Goal: Task Accomplishment & Management: Use online tool/utility

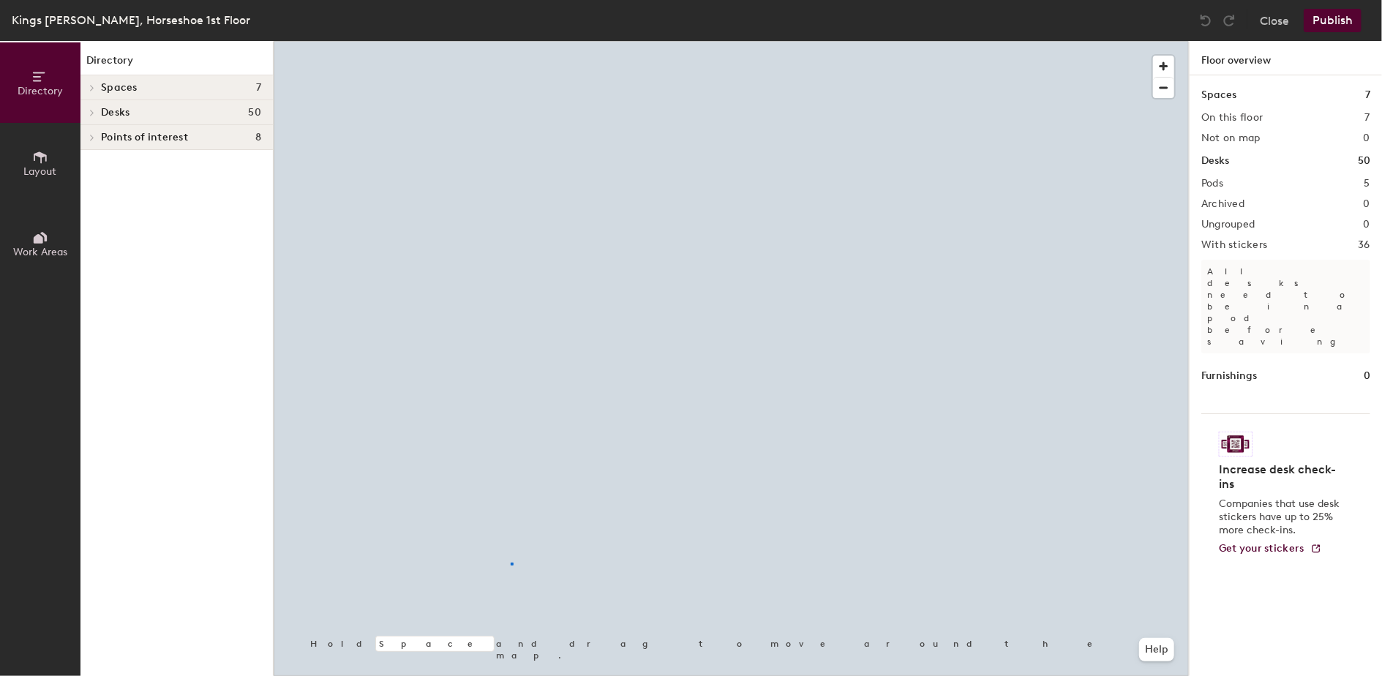
click at [511, 41] on div at bounding box center [731, 41] width 915 height 0
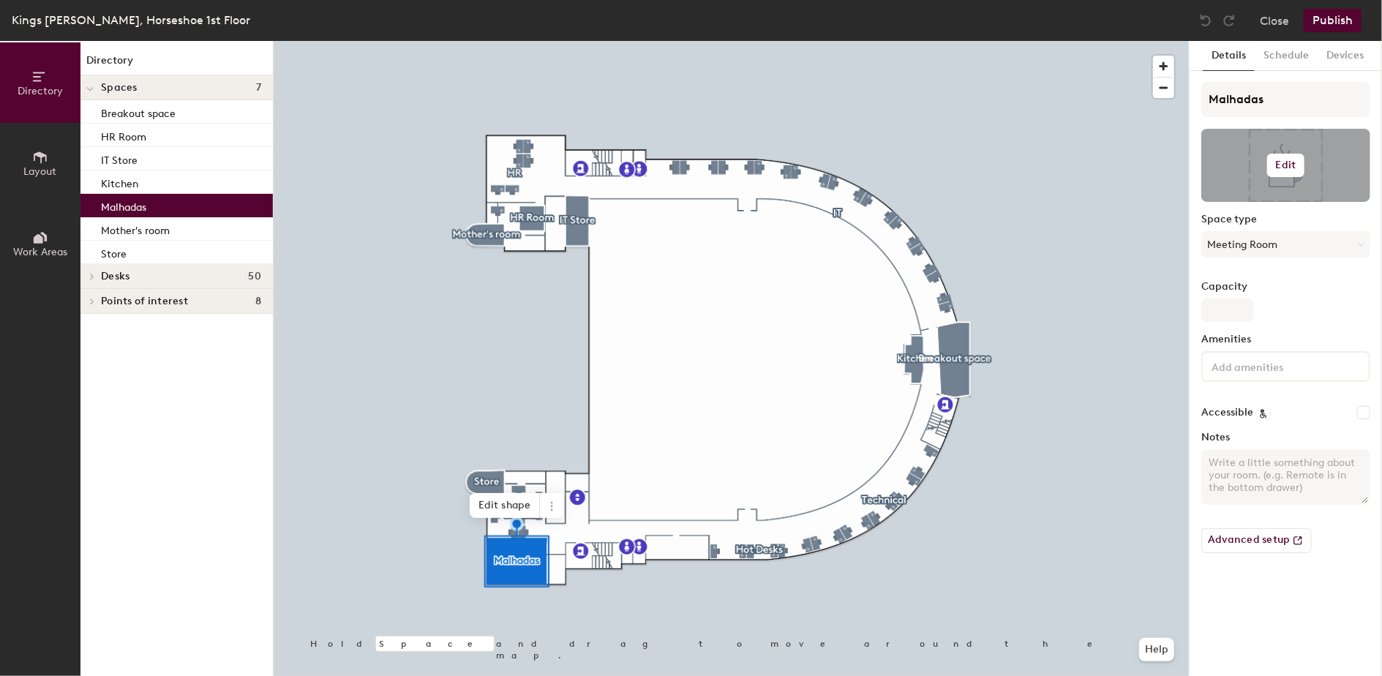
click at [1281, 170] on h6 "Edit" at bounding box center [1286, 166] width 20 height 12
click at [1281, 202] on input "file" at bounding box center [1298, 208] width 168 height 22
click at [1277, 18] on button "Close" at bounding box center [1274, 20] width 29 height 23
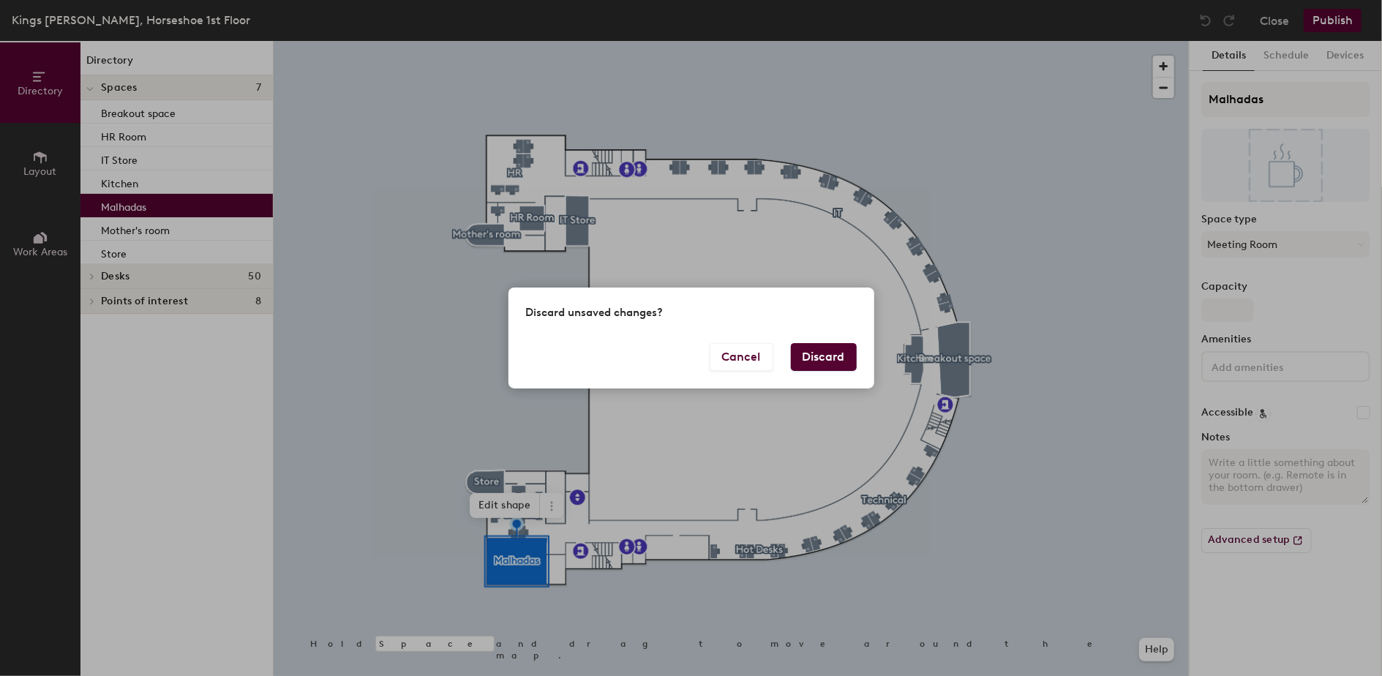
click at [842, 363] on button "Discard" at bounding box center [824, 357] width 66 height 28
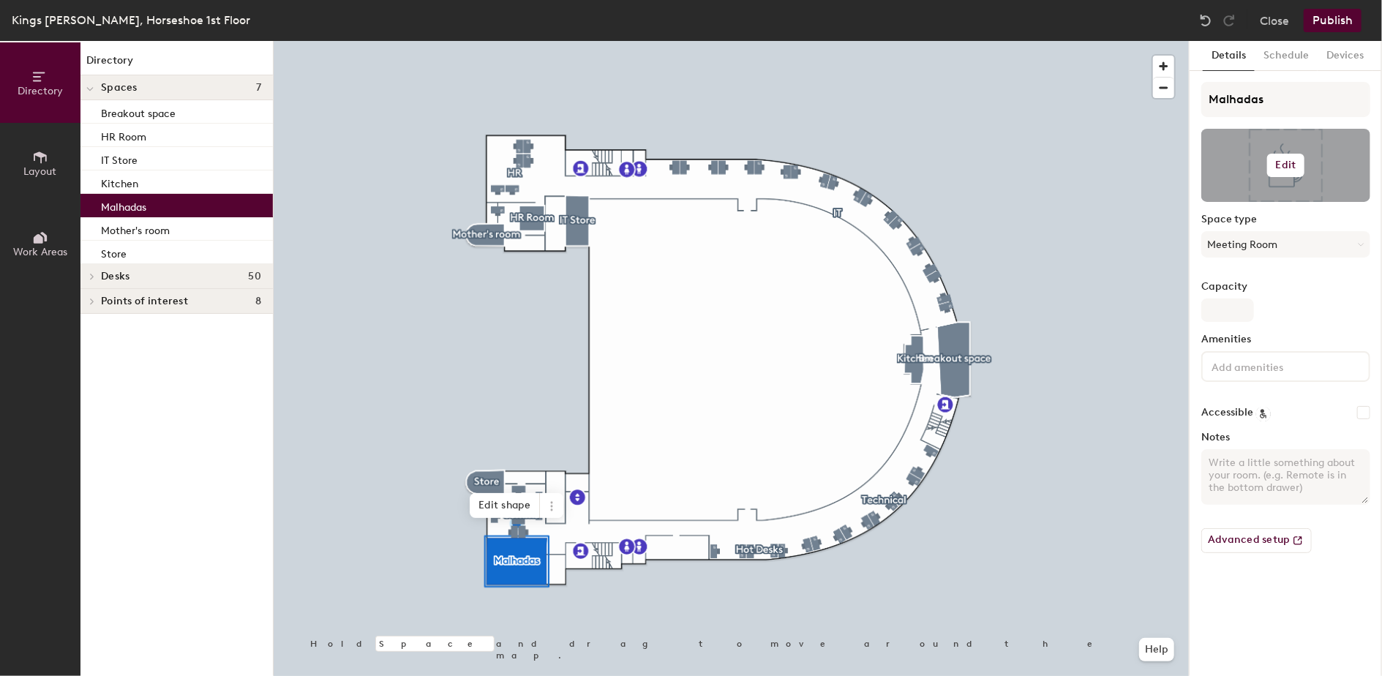
click at [1287, 165] on h6 "Edit" at bounding box center [1286, 166] width 20 height 12
click at [1265, 204] on input "file" at bounding box center [1298, 208] width 168 height 22
click at [1288, 165] on h6 "Edit" at bounding box center [1286, 166] width 20 height 12
click at [1281, 206] on input "file" at bounding box center [1298, 208] width 168 height 22
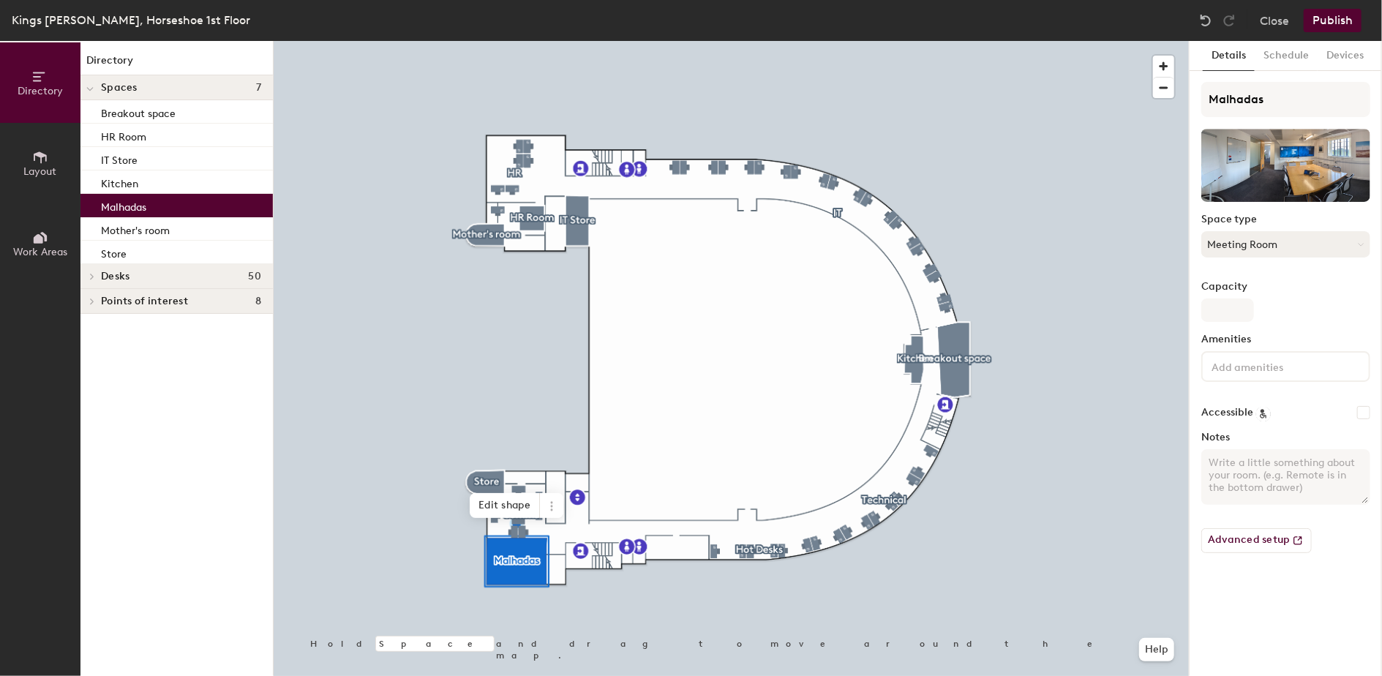
click at [1363, 248] on button "Meeting Room" at bounding box center [1286, 244] width 169 height 26
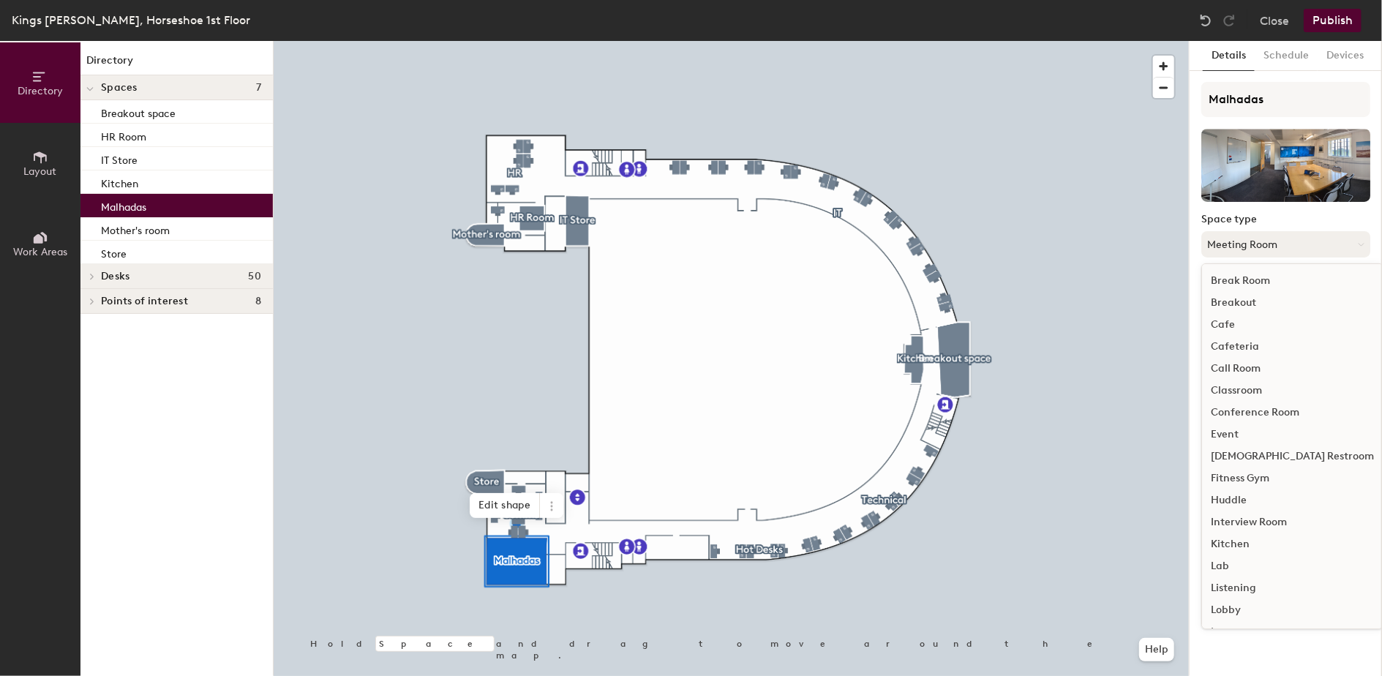
click at [1363, 248] on button "Meeting Room" at bounding box center [1286, 244] width 169 height 26
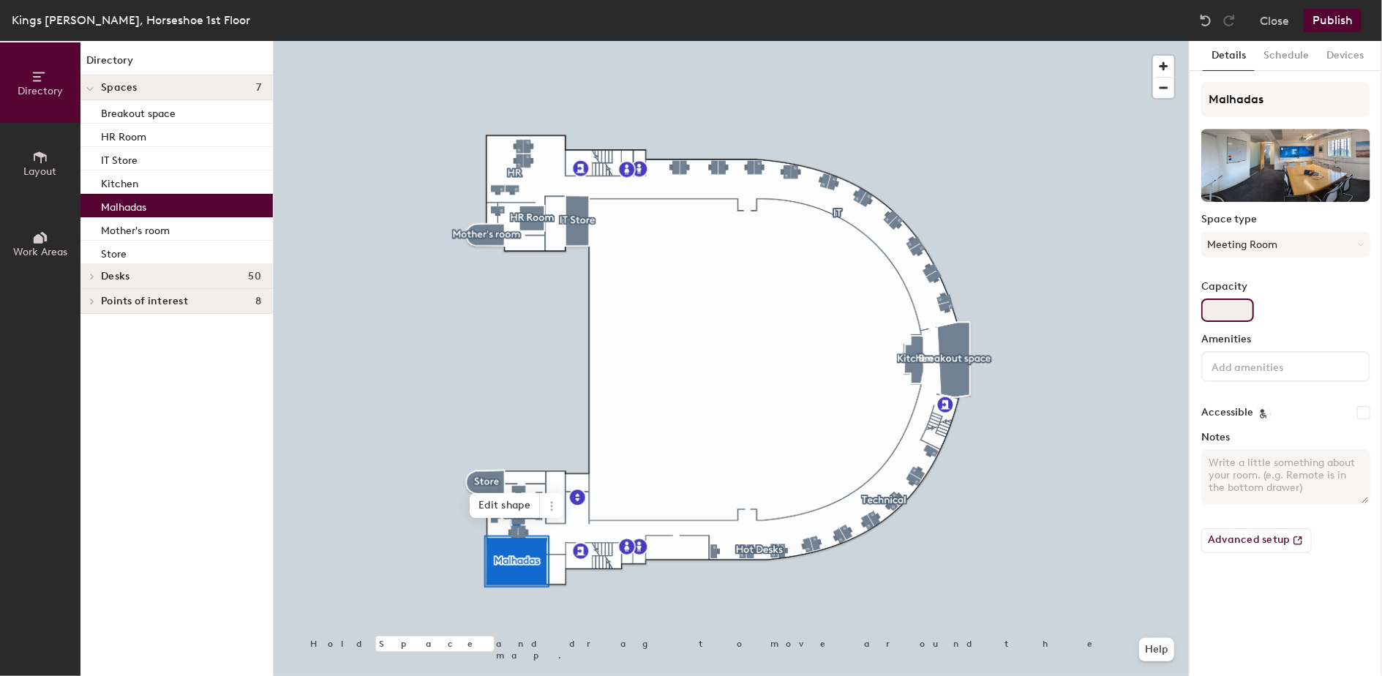
click at [1246, 310] on input "Capacity" at bounding box center [1228, 310] width 53 height 23
click at [1239, 304] on input "Capacity" at bounding box center [1228, 310] width 53 height 23
click at [1237, 310] on input "Capacity" at bounding box center [1228, 310] width 53 height 23
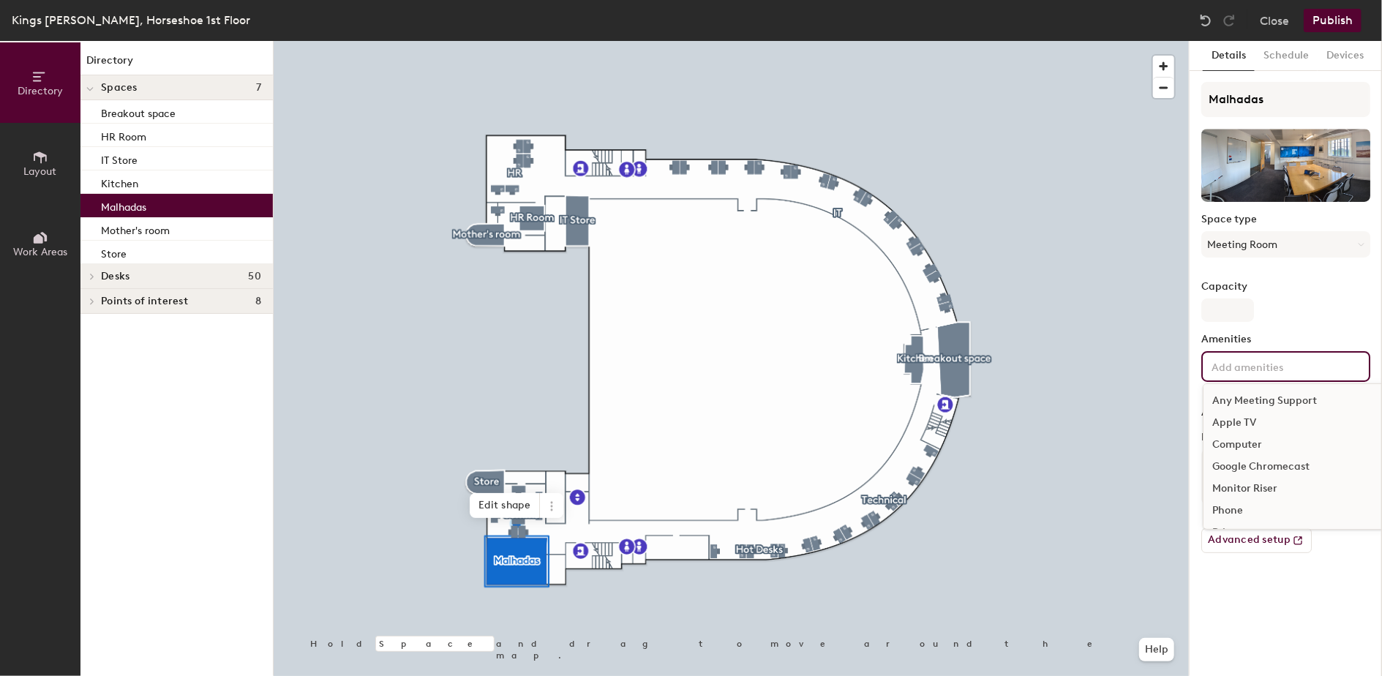
click at [1247, 372] on input at bounding box center [1275, 366] width 132 height 18
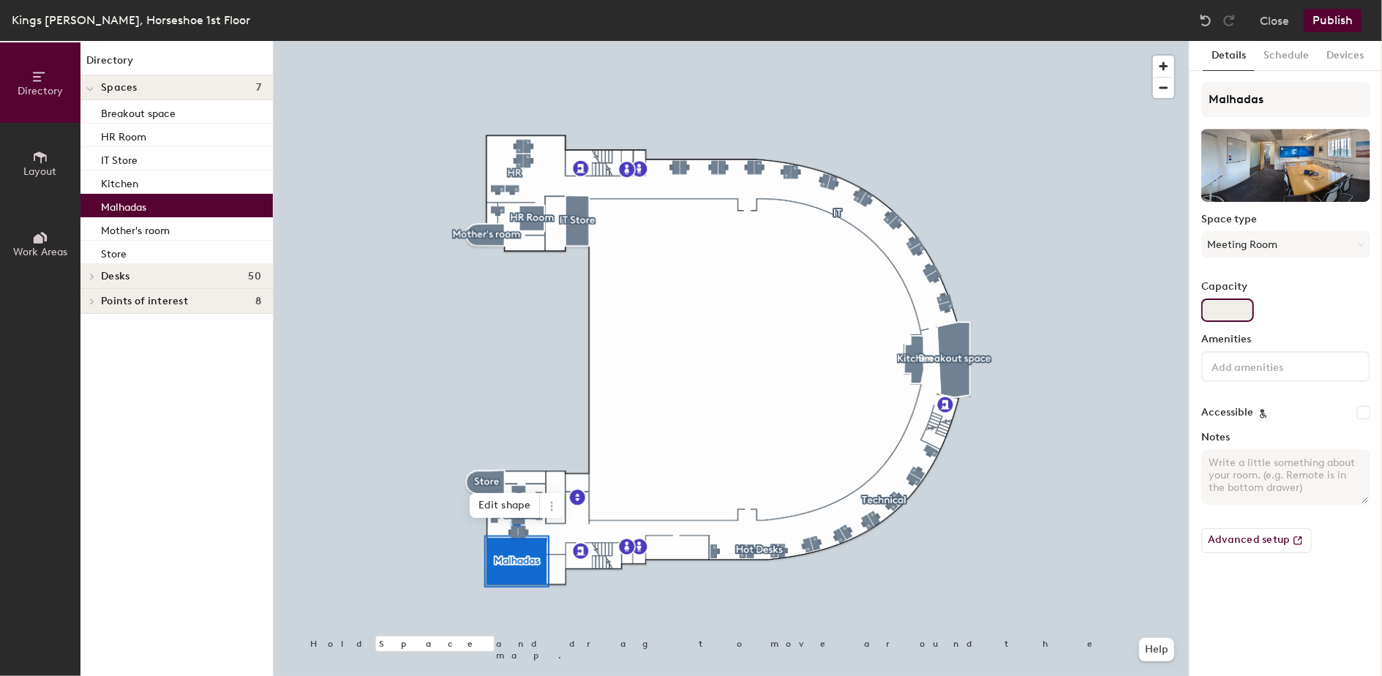
click at [1235, 304] on input "Capacity" at bounding box center [1228, 310] width 53 height 23
click at [1299, 539] on icon at bounding box center [1300, 538] width 3 height 3
click at [1360, 242] on icon at bounding box center [1361, 244] width 7 height 7
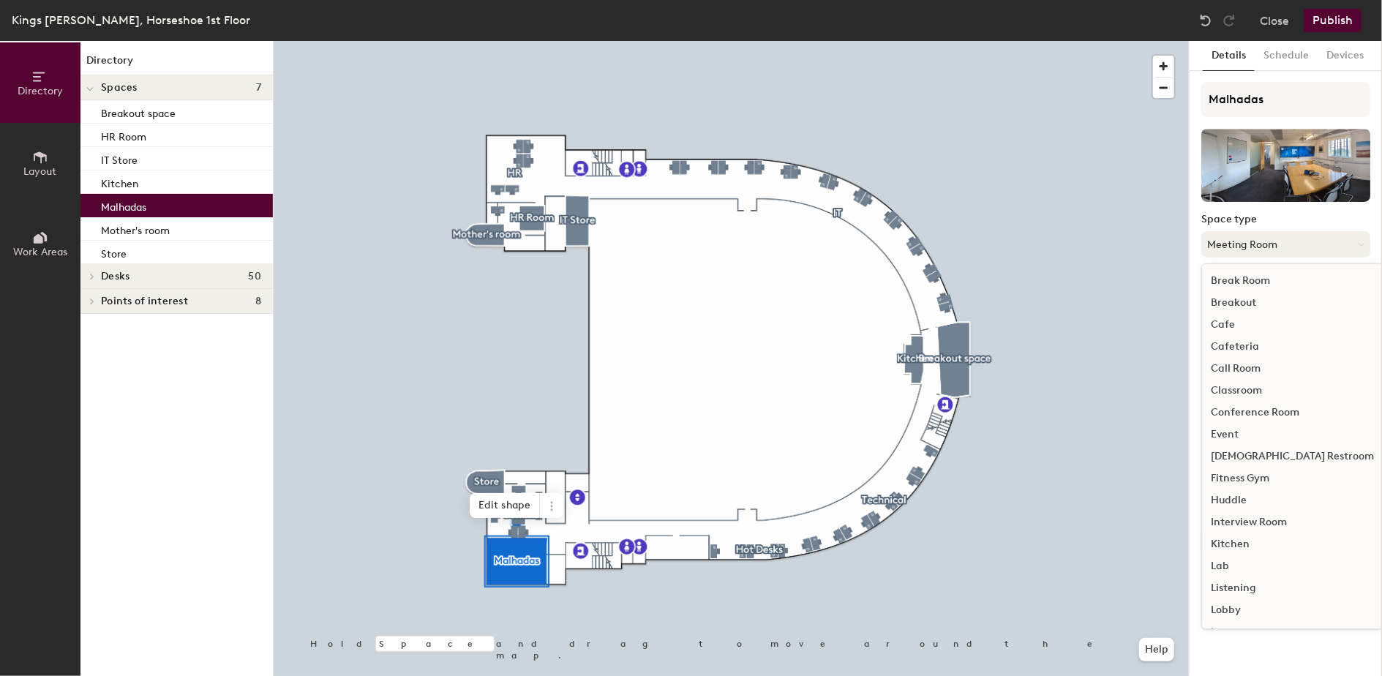
click at [1360, 242] on icon at bounding box center [1361, 244] width 7 height 7
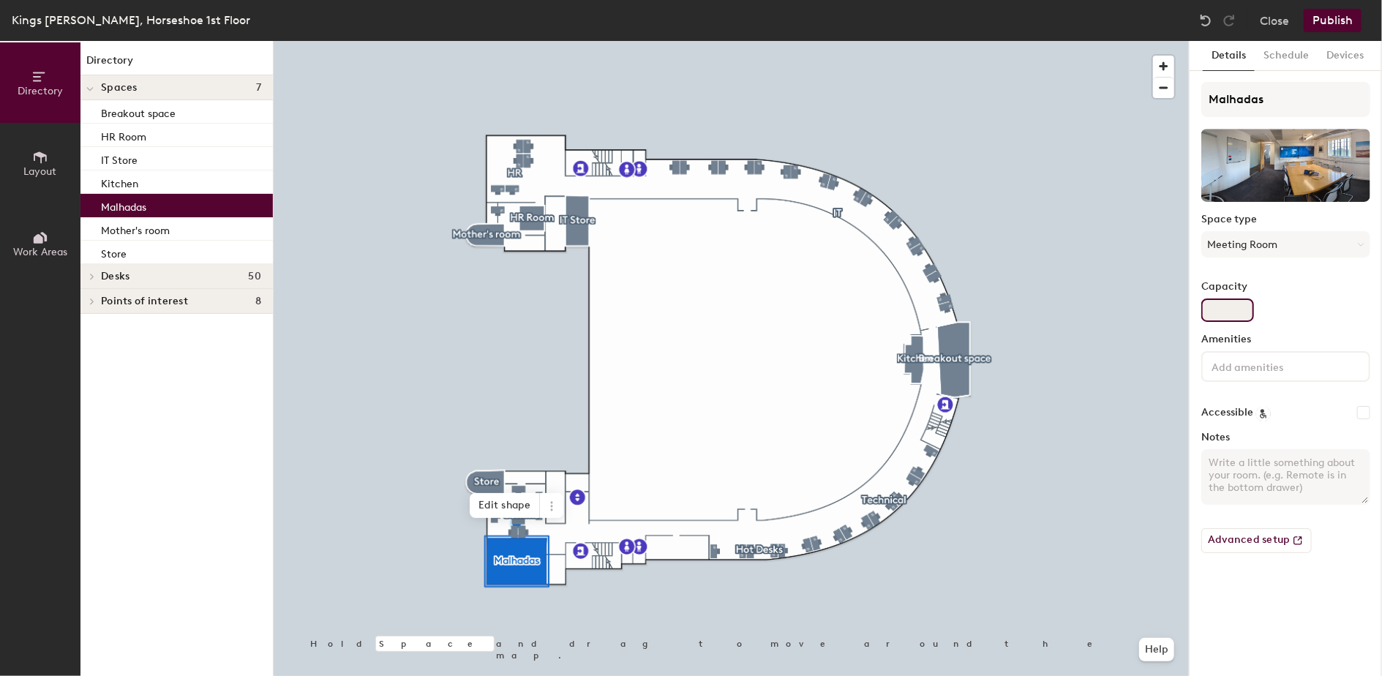
click at [1227, 307] on input "Capacity" at bounding box center [1228, 310] width 53 height 23
type input "10"
click at [1333, 371] on input at bounding box center [1275, 366] width 132 height 18
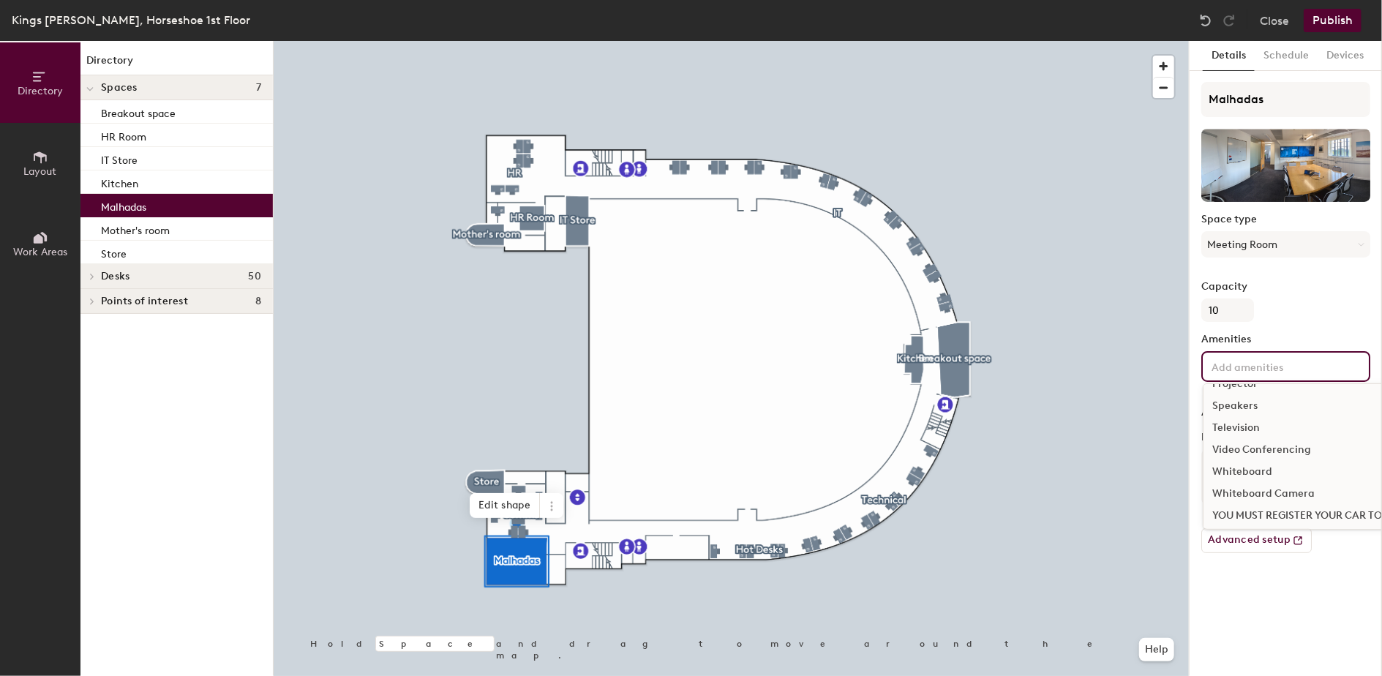
scroll to position [173, 0]
click at [1256, 468] on div "Whiteboard" at bounding box center [1339, 469] width 270 height 22
click at [1274, 492] on div "Video Conferencing" at bounding box center [1339, 491] width 270 height 22
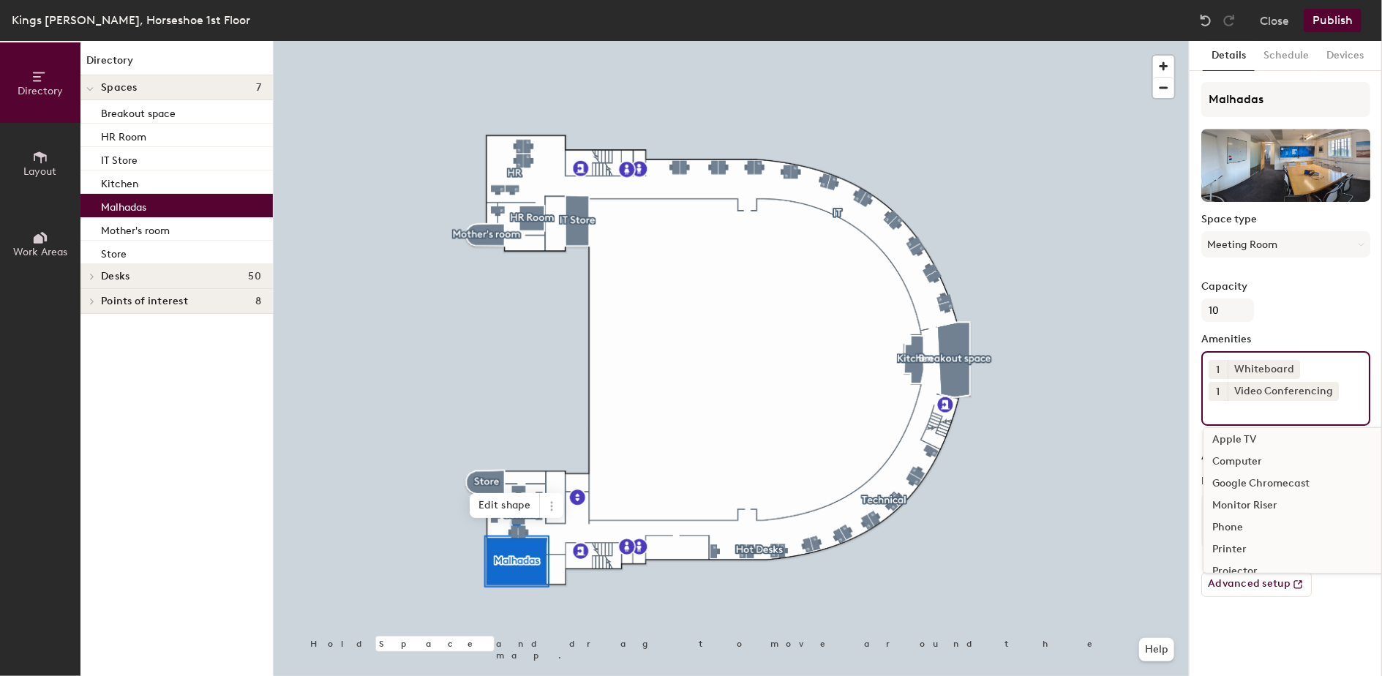
scroll to position [0, 0]
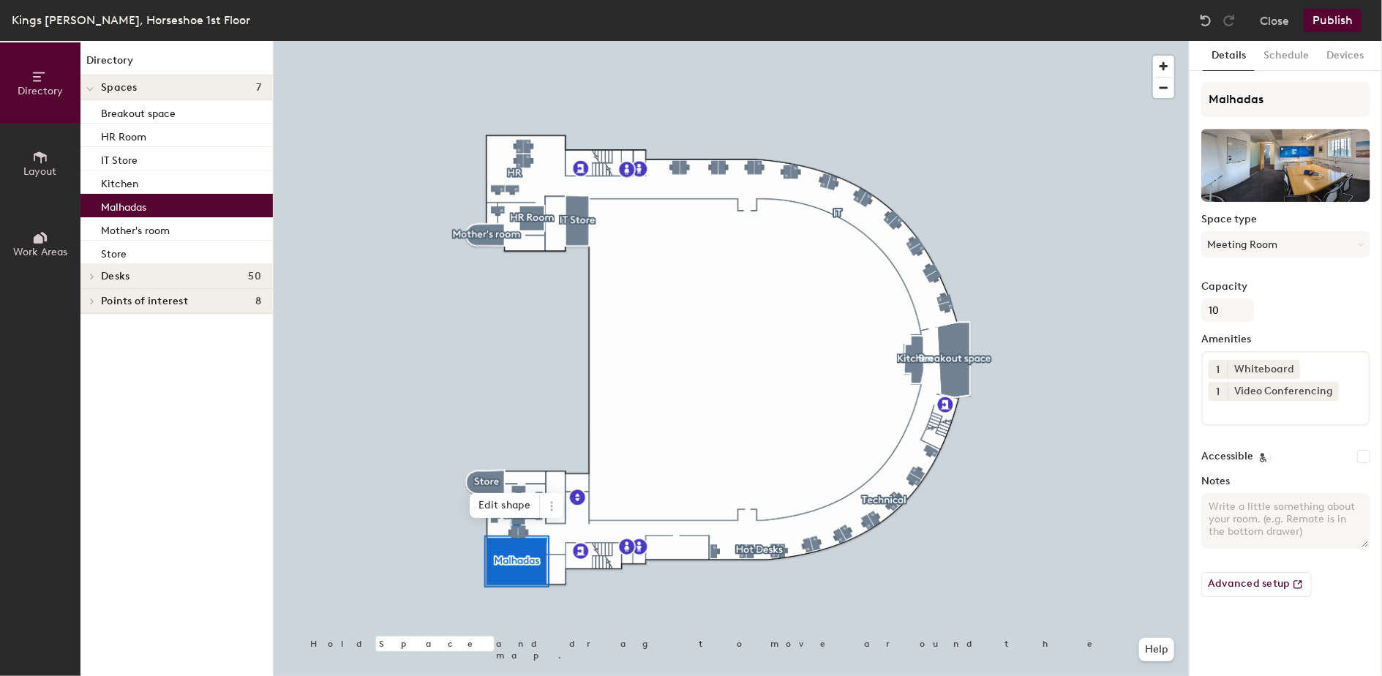
click at [1365, 459] on input "Accessible" at bounding box center [1363, 456] width 13 height 13
checkbox input "true"
click at [1213, 506] on textarea "Notes" at bounding box center [1286, 521] width 169 height 56
type textarea "b"
click at [1337, 18] on button "Publish" at bounding box center [1333, 20] width 58 height 23
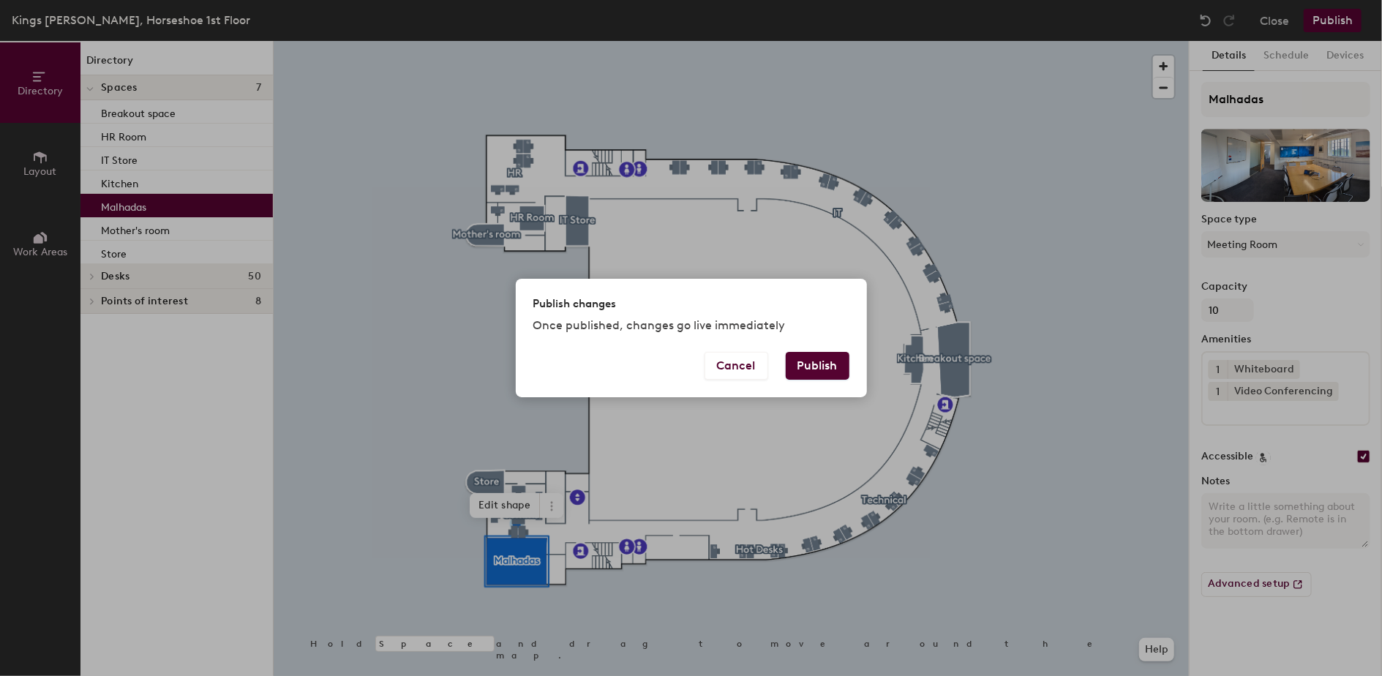
click at [809, 363] on button "Publish" at bounding box center [818, 366] width 64 height 28
